Goal: Information Seeking & Learning: Check status

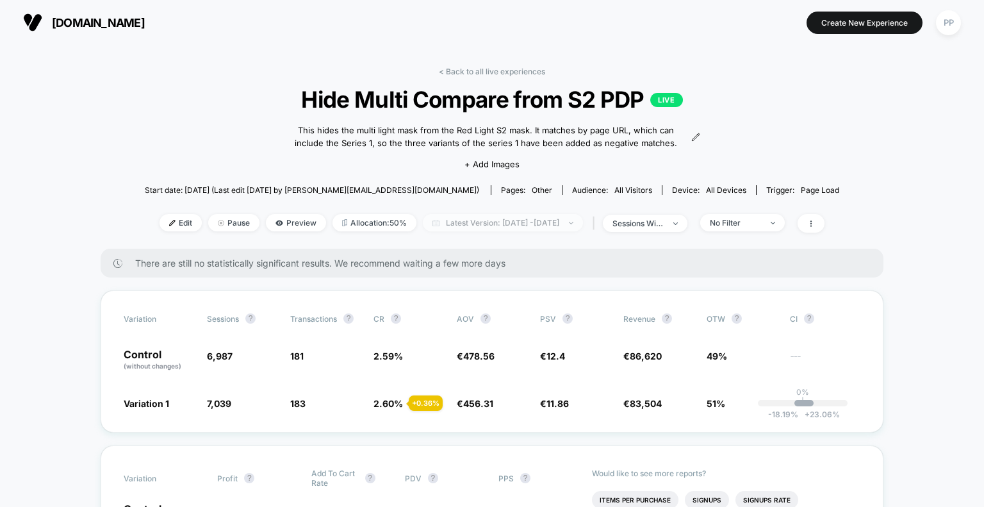
click at [478, 222] on span "Latest Version: [DATE] - [DATE]" at bounding box center [503, 222] width 160 height 17
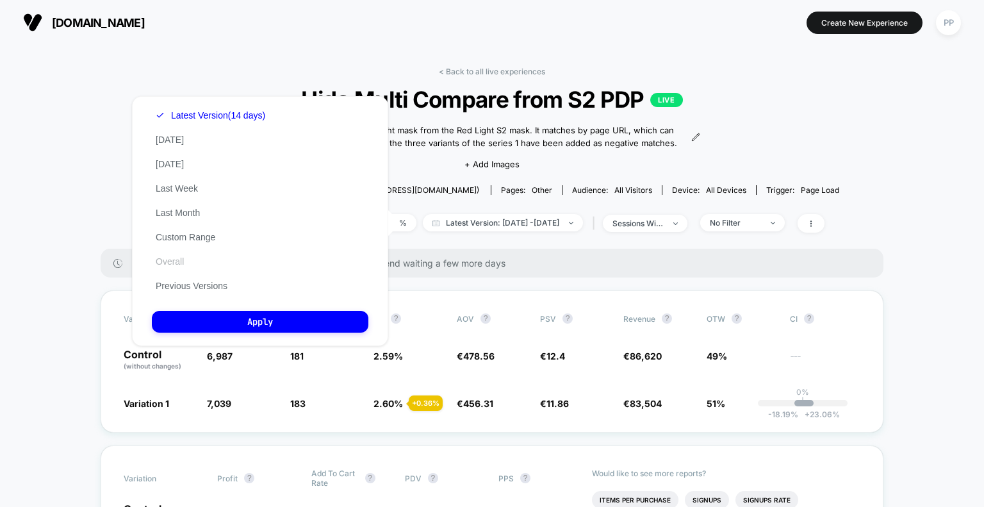
click at [180, 265] on button "Overall" at bounding box center [170, 262] width 36 height 12
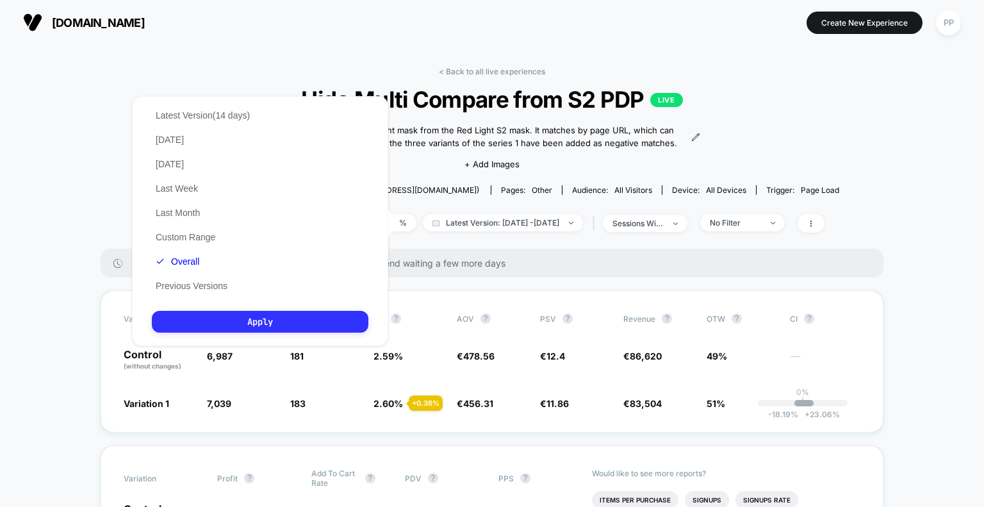
click at [206, 315] on button "Apply" at bounding box center [260, 322] width 217 height 22
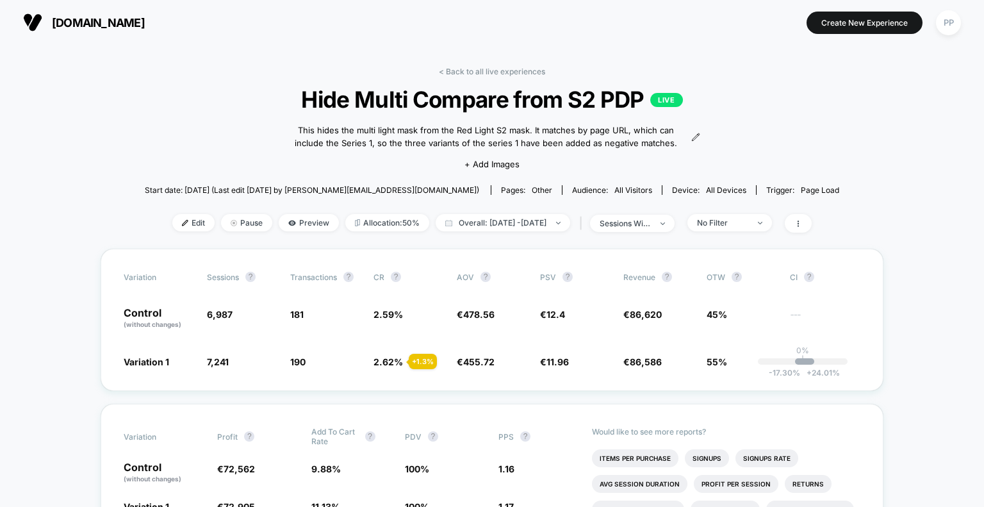
click at [174, 244] on div "< Back to all live experiences Hide Multi Compare from S2 PDP LIVE This hides t…" at bounding box center [492, 158] width 695 height 182
click at [172, 222] on span "Edit" at bounding box center [193, 222] width 42 height 17
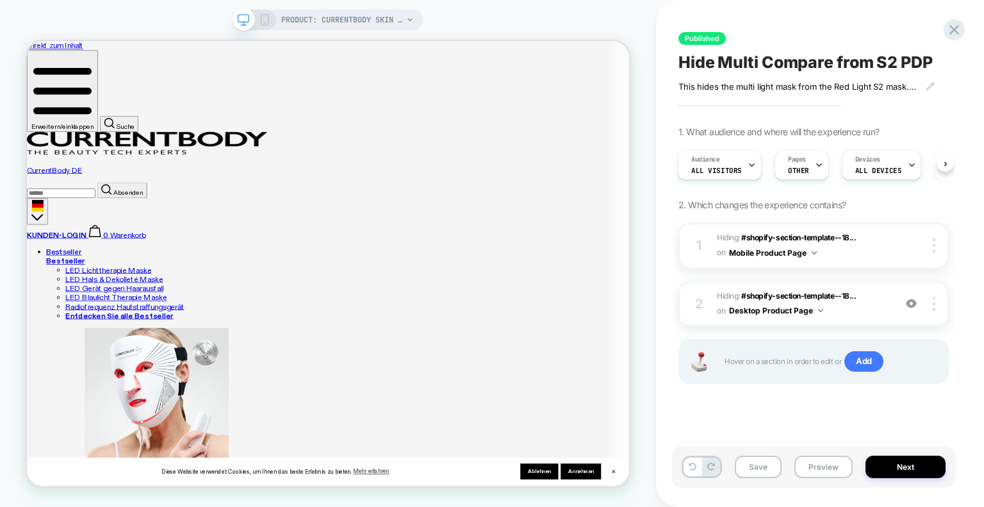
click at [959, 28] on icon at bounding box center [954, 29] width 17 height 17
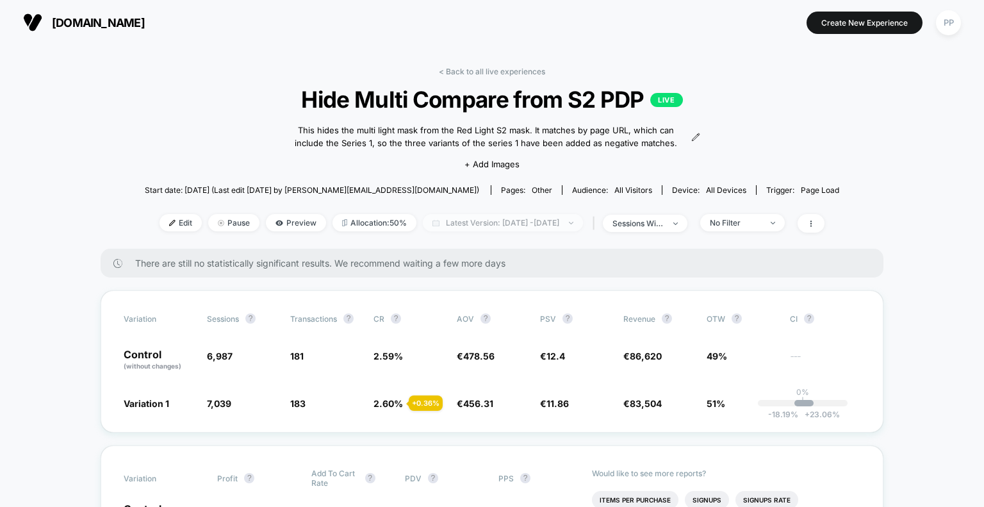
click at [498, 228] on span "Latest Version: [DATE] - [DATE]" at bounding box center [503, 222] width 160 height 17
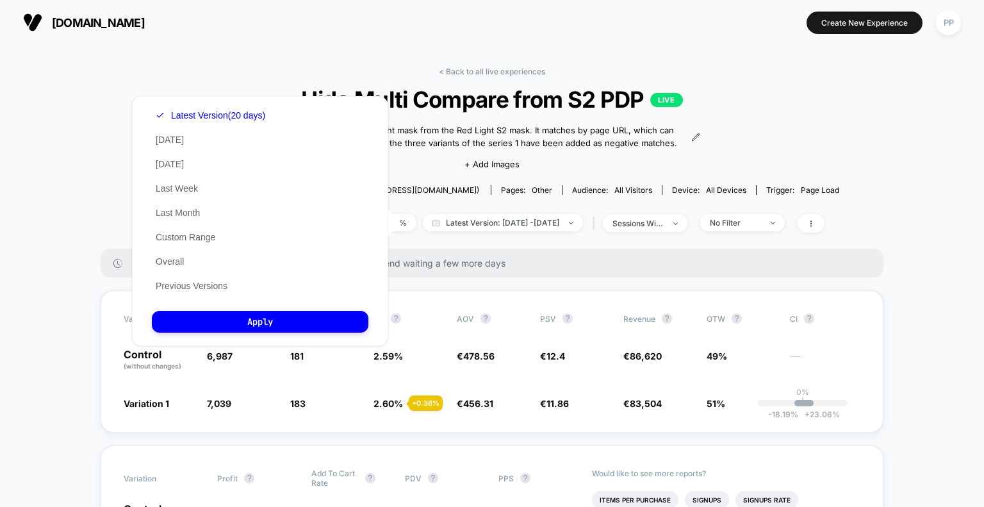
click at [188, 272] on div "Latest Version (20 days) [DATE] [DATE] Last Week Last Month Custom Range Overal…" at bounding box center [210, 200] width 117 height 195
click at [178, 266] on button "Overall" at bounding box center [170, 262] width 36 height 12
click at [242, 333] on button "Apply" at bounding box center [260, 322] width 217 height 22
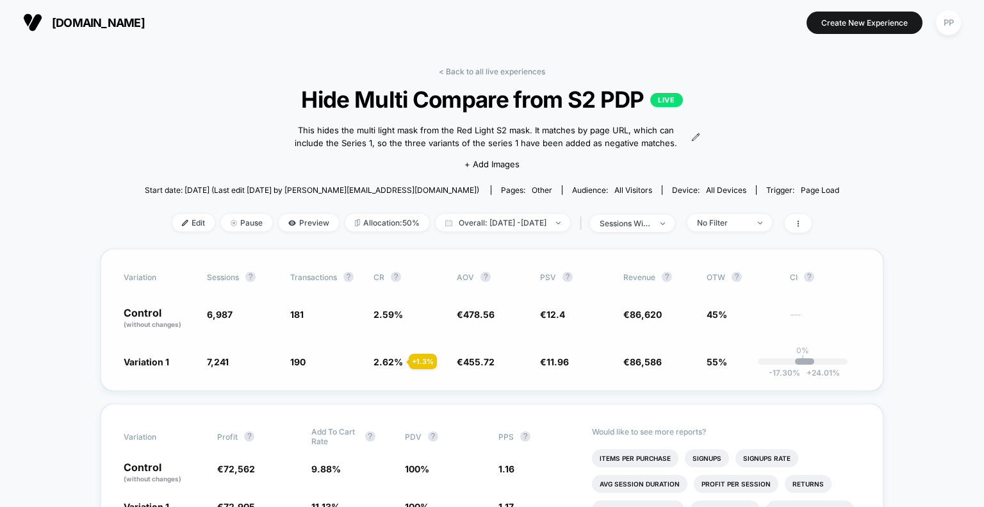
scroll to position [64, 0]
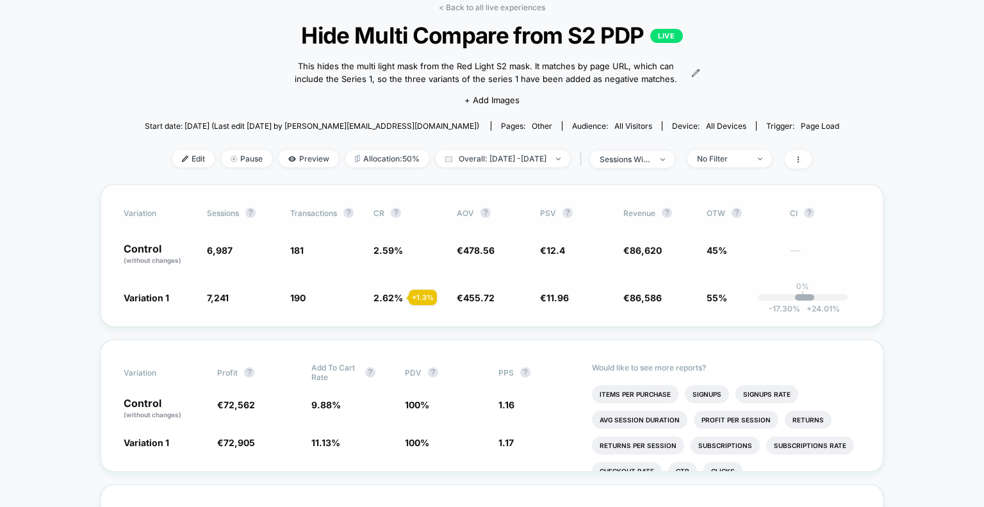
drag, startPoint x: 247, startPoint y: 239, endPoint x: 223, endPoint y: 257, distance: 29.7
click at [246, 241] on div "Variation Sessions ? Transactions ? CR ? AOV ? PSV ? Revenue ? OTW ? CI ? Contr…" at bounding box center [492, 256] width 783 height 142
click at [223, 257] on span "6,987" at bounding box center [242, 255] width 71 height 22
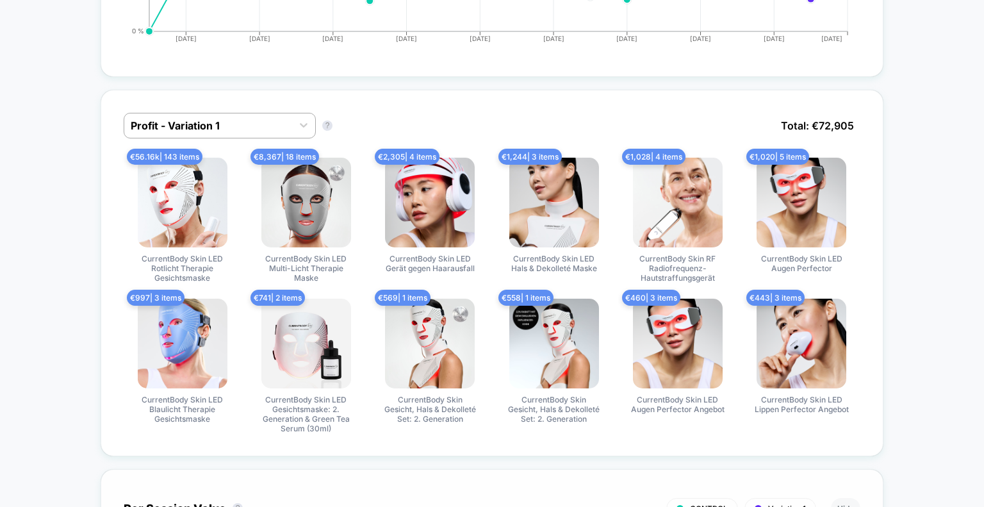
scroll to position [769, 0]
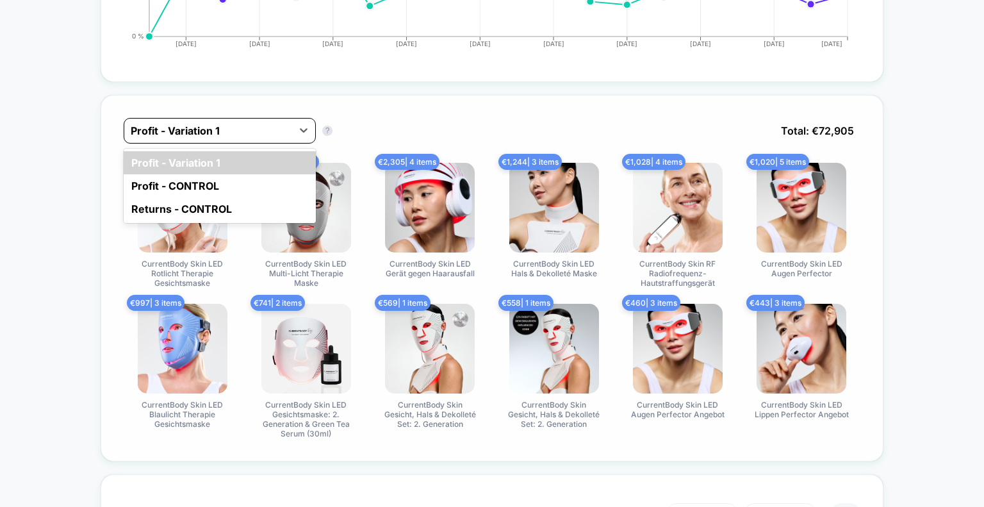
click at [285, 127] on div at bounding box center [208, 130] width 155 height 15
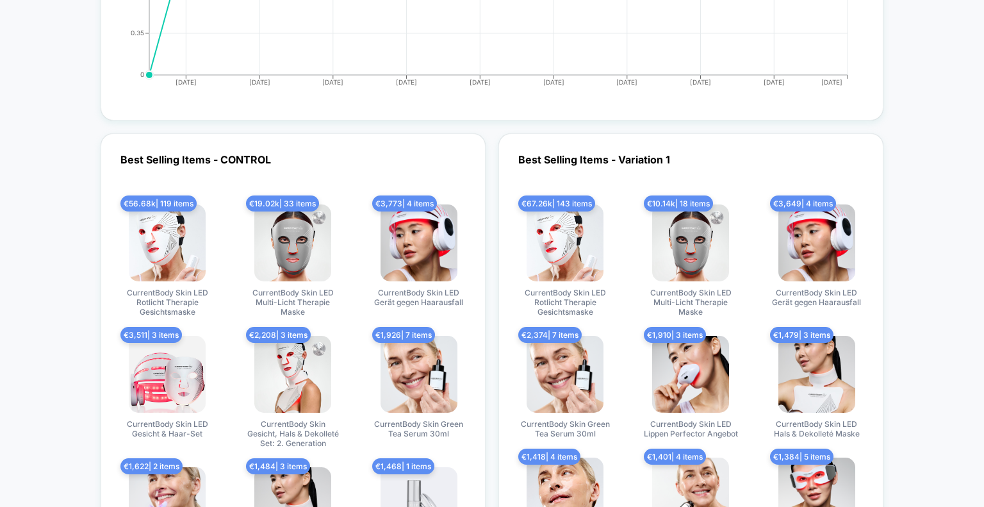
scroll to position [2435, 0]
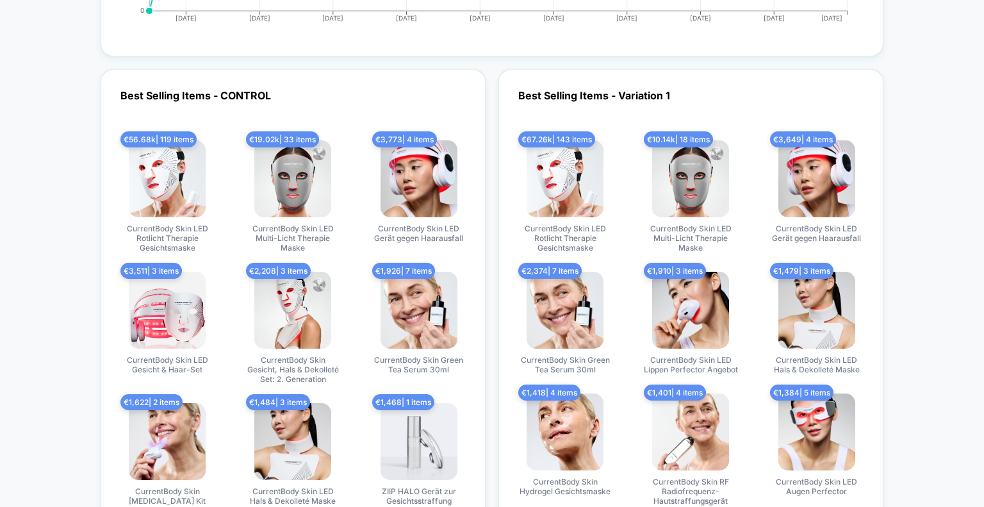
drag, startPoint x: 963, startPoint y: 283, endPoint x: 933, endPoint y: 269, distance: 33.6
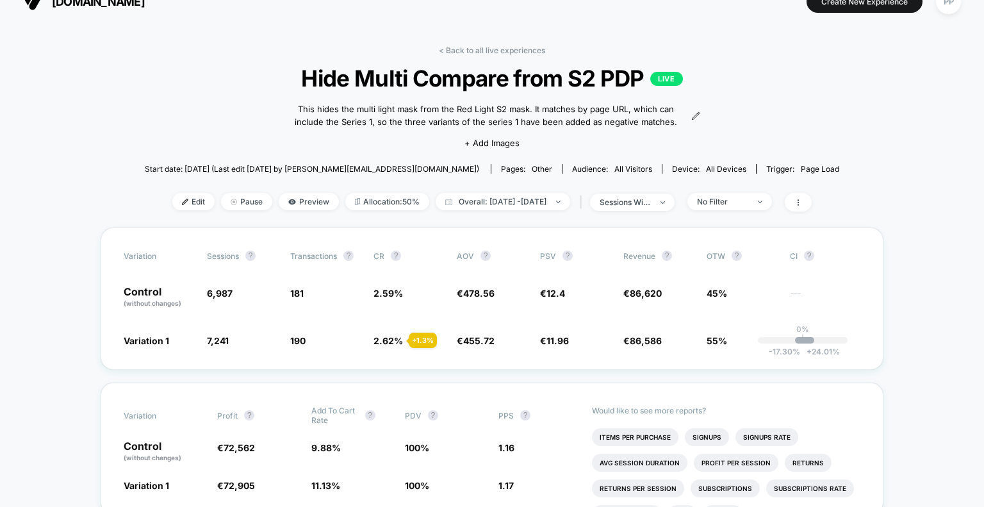
scroll to position [0, 0]
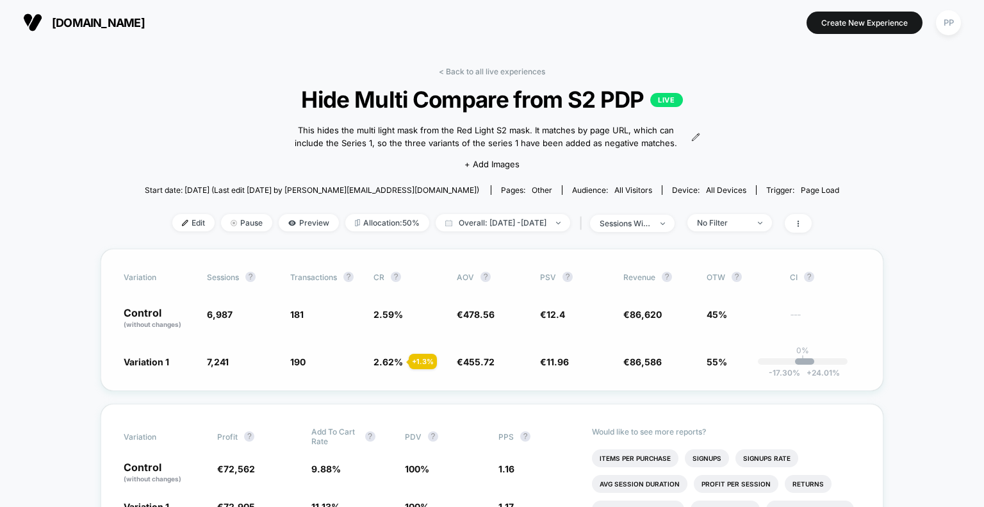
click at [308, 303] on div "Variation Sessions ? Transactions ? CR ? AOV ? PSV ? Revenue ? OTW ? CI ? Contr…" at bounding box center [492, 320] width 783 height 142
click at [296, 317] on span "181" at bounding box center [296, 314] width 13 height 11
